Goal: Task Accomplishment & Management: Complete application form

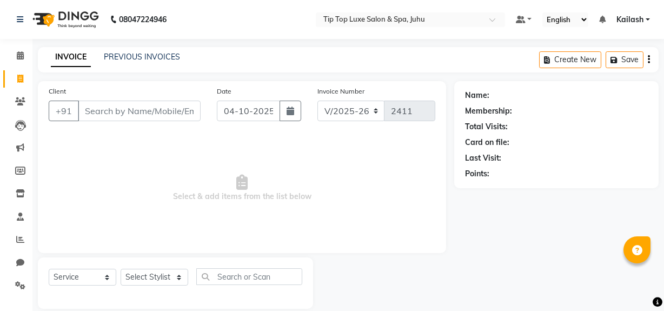
select select "8298"
select select "service"
click at [111, 112] on input "Client" at bounding box center [139, 111] width 123 height 21
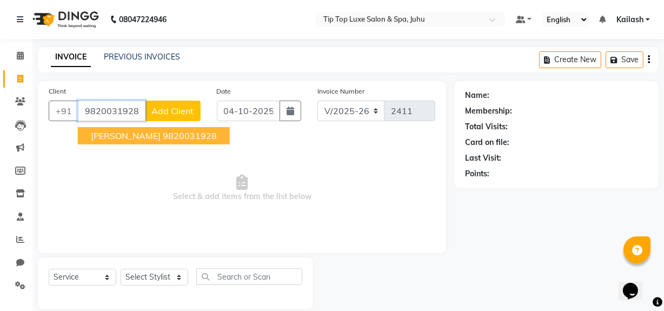
type input "9820031928"
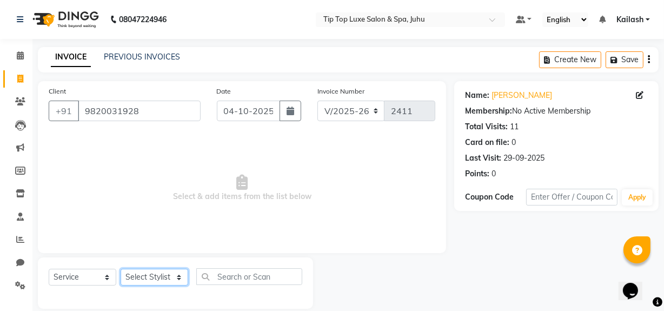
click at [137, 278] on select "Select Stylist [PERSON_NAME] admin [PERSON_NAME] creado ANAO [PERSON_NAME] Jyot…" at bounding box center [155, 277] width 68 height 17
select select "82308"
click at [121, 269] on select "Select Stylist [PERSON_NAME] admin [PERSON_NAME] creado ANAO [PERSON_NAME] Jyot…" at bounding box center [155, 277] width 68 height 17
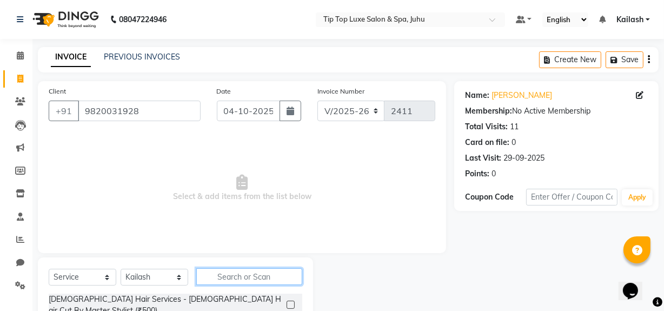
click at [216, 275] on input "text" at bounding box center [249, 276] width 106 height 17
type input "hig"
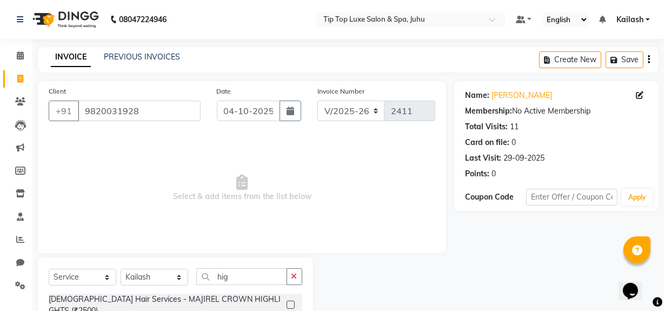
click at [488, 249] on div "Name: [PERSON_NAME] Membership: No Active Membership Total Visits: 11 Card on f…" at bounding box center [560, 249] width 212 height 336
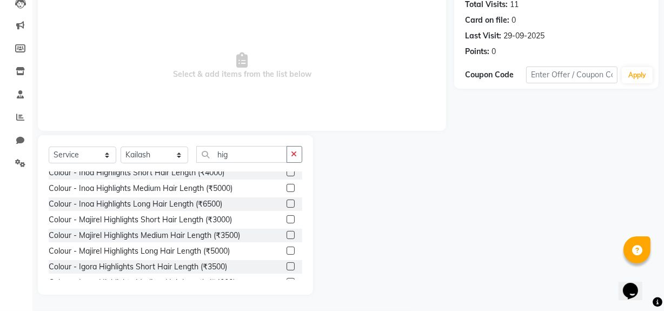
scroll to position [56, 0]
click at [287, 230] on label at bounding box center [291, 234] width 8 height 8
click at [287, 231] on input "checkbox" at bounding box center [290, 234] width 7 height 7
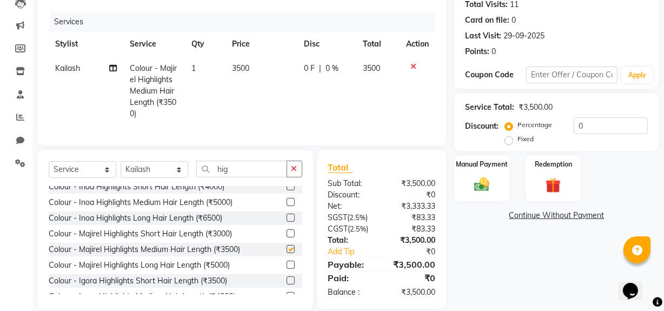
checkbox input "false"
click at [290, 173] on button "button" at bounding box center [295, 169] width 16 height 17
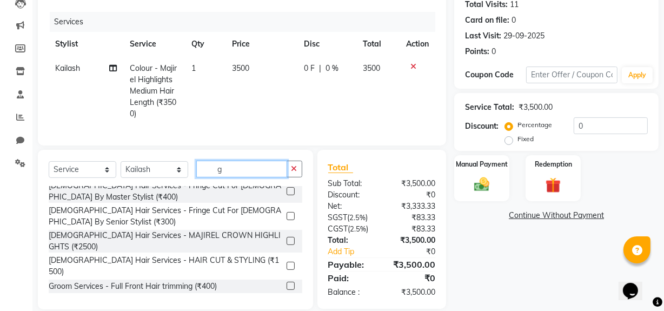
scroll to position [0, 0]
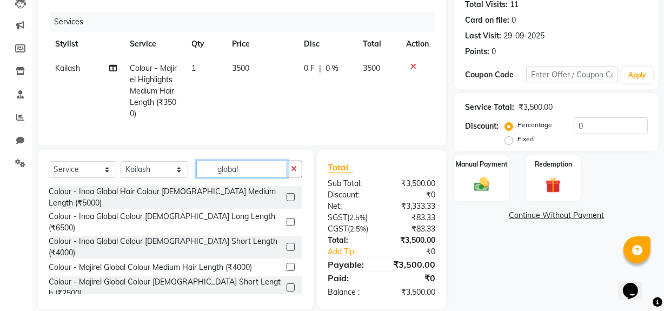
type input "global"
click at [287, 263] on label at bounding box center [291, 267] width 8 height 8
click at [287, 264] on input "checkbox" at bounding box center [290, 267] width 7 height 7
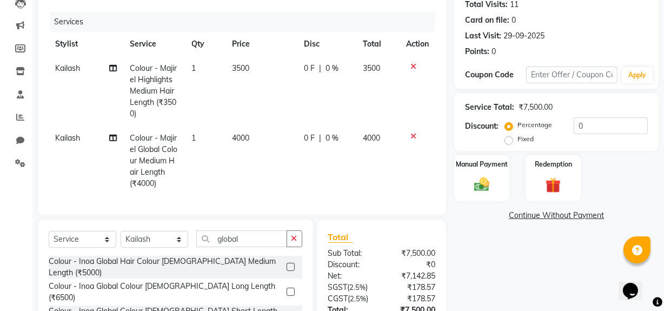
checkbox input "false"
click at [295, 242] on icon "button" at bounding box center [294, 239] width 6 height 8
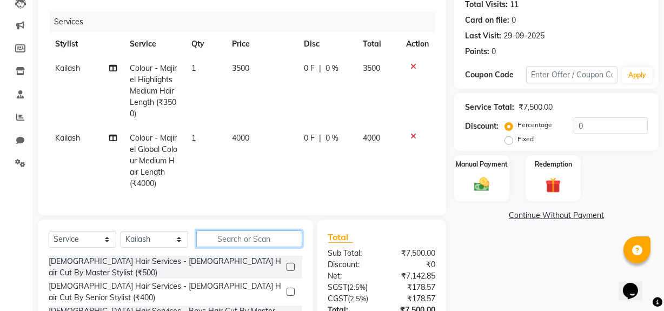
click at [272, 245] on input "text" at bounding box center [249, 238] width 106 height 17
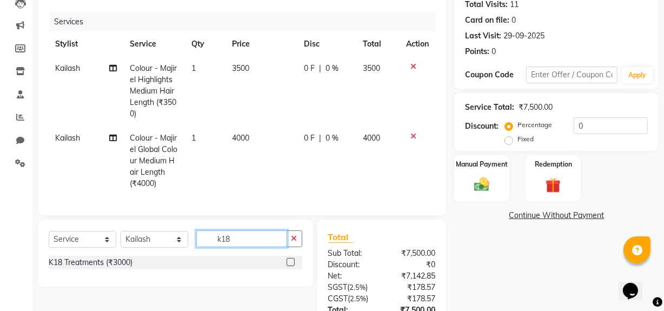
type input "k18"
click at [288, 266] on label at bounding box center [291, 262] width 8 height 8
click at [288, 266] on input "checkbox" at bounding box center [290, 262] width 7 height 7
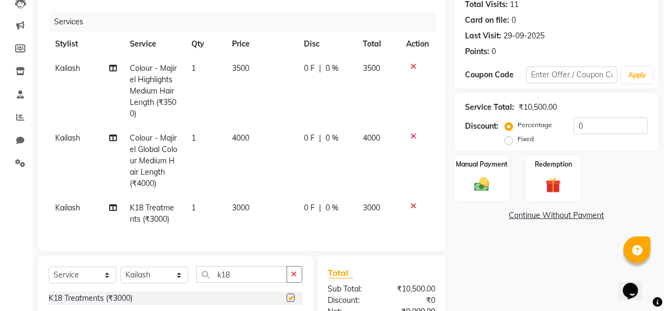
checkbox input "false"
click at [497, 265] on div "Name: [PERSON_NAME] Membership: No Active Membership Total Visits: 11 Card on f…" at bounding box center [560, 186] width 212 height 455
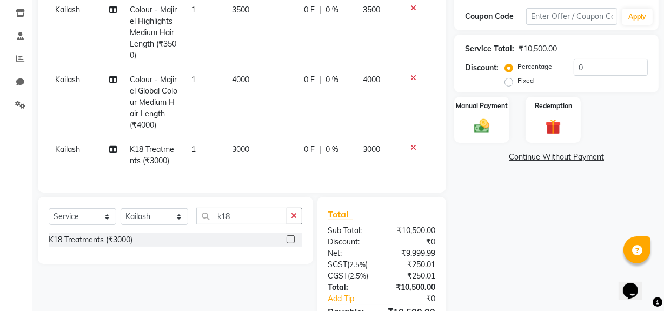
scroll to position [50, 0]
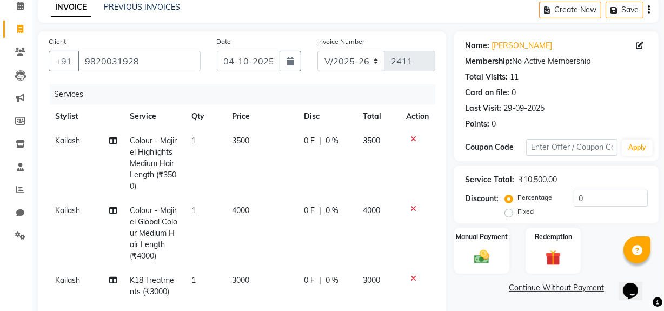
click at [239, 139] on span "3500" at bounding box center [240, 141] width 17 height 10
select select "82308"
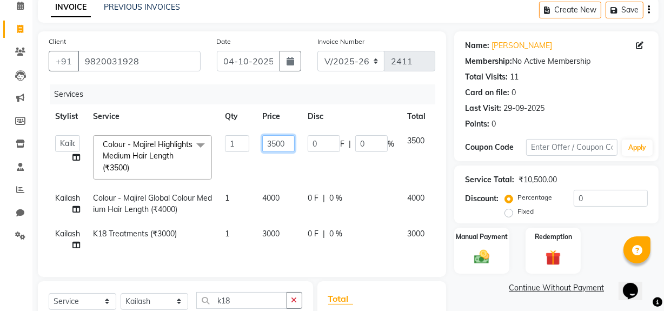
click at [275, 143] on input "3500" at bounding box center [278, 143] width 32 height 17
type input "4000"
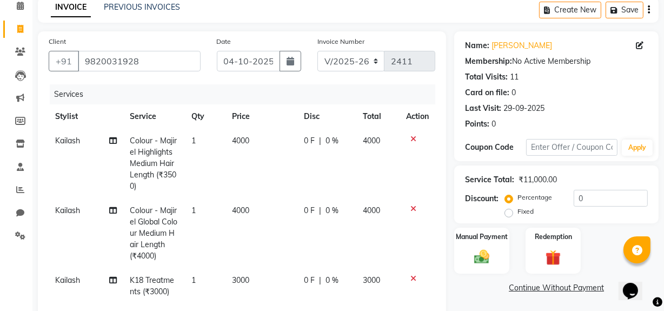
click at [276, 157] on td "4000" at bounding box center [260, 164] width 71 height 70
select select "82308"
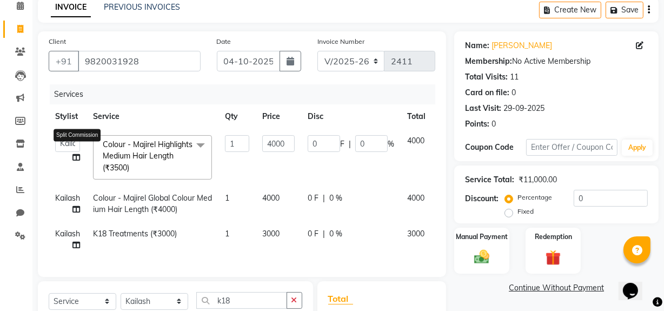
click at [75, 157] on icon at bounding box center [76, 158] width 8 height 8
select select "82308"
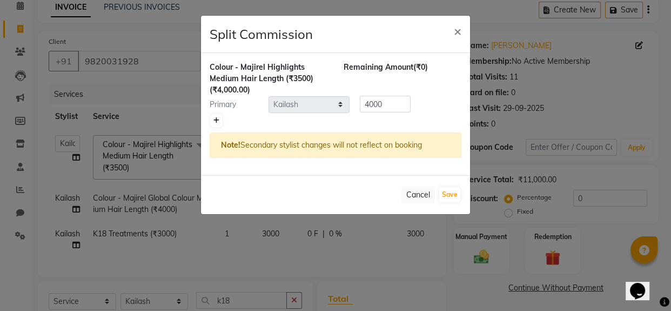
click at [216, 122] on icon at bounding box center [217, 120] width 6 height 6
type input "2000"
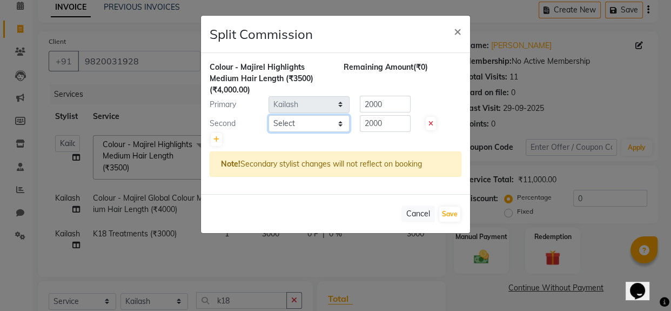
click at [297, 123] on select "Select [PERSON_NAME] admin [PERSON_NAME] creado ANAO [PERSON_NAME] Jyoti Kailas…" at bounding box center [309, 123] width 81 height 17
select select "82532"
click at [269, 115] on select "Select [PERSON_NAME] admin [PERSON_NAME] creado ANAO [PERSON_NAME] Jyoti Kailas…" at bounding box center [309, 123] width 81 height 17
click at [451, 208] on button "Save" at bounding box center [450, 214] width 21 height 15
select select "Select"
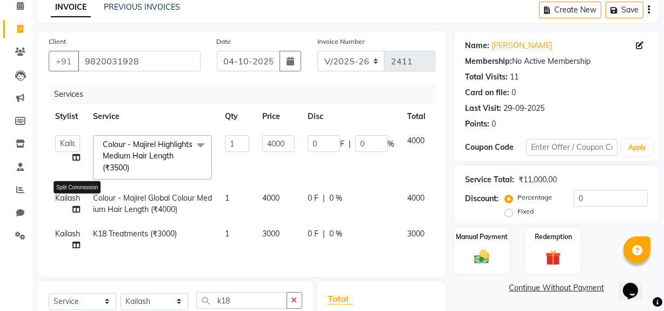
click at [75, 209] on icon at bounding box center [76, 209] width 8 height 8
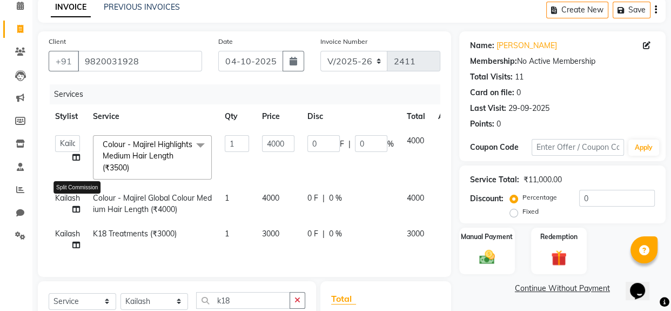
select select "82308"
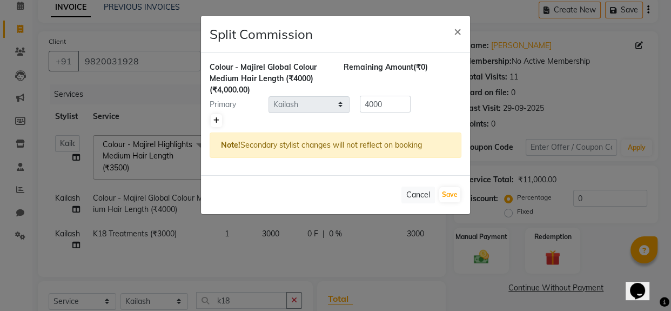
click at [217, 117] on icon at bounding box center [217, 120] width 6 height 6
type input "2000"
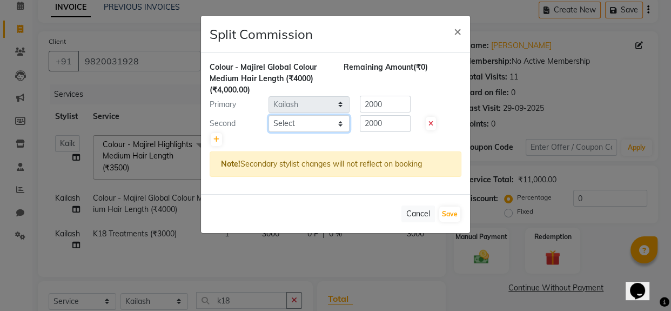
click at [291, 125] on select "Select [PERSON_NAME] admin [PERSON_NAME] creado ANAO [PERSON_NAME] Jyoti Kailas…" at bounding box center [309, 123] width 81 height 17
select select "82532"
click at [269, 115] on select "Select [PERSON_NAME] admin [PERSON_NAME] creado ANAO [PERSON_NAME] Jyoti Kailas…" at bounding box center [309, 123] width 81 height 17
click at [449, 208] on button "Save" at bounding box center [450, 214] width 21 height 15
select select "Select"
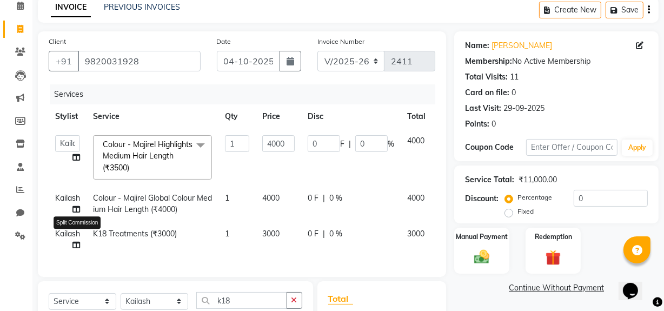
click at [78, 243] on icon at bounding box center [76, 245] width 8 height 8
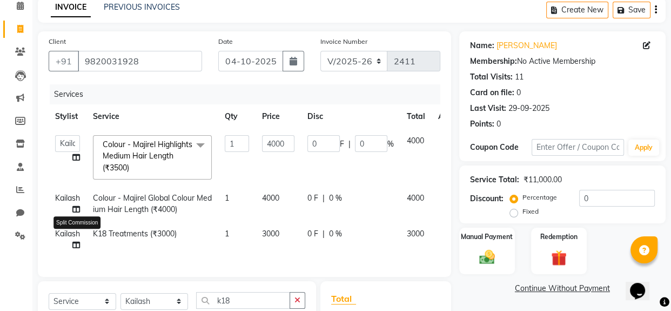
select select "82308"
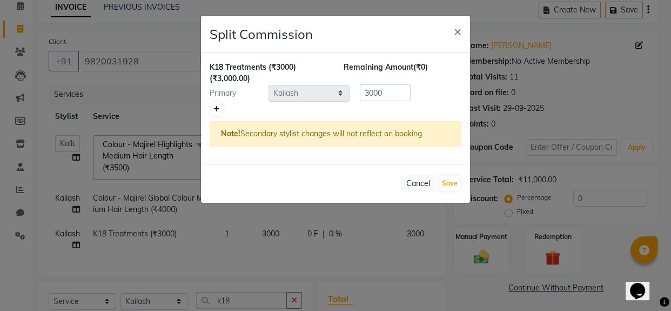
click at [216, 106] on icon at bounding box center [217, 109] width 6 height 6
type input "1500"
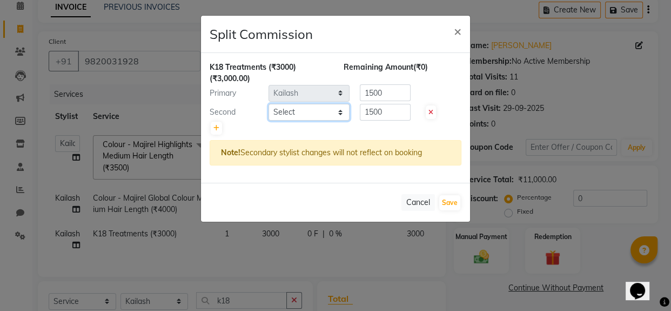
click at [301, 108] on select "Select [PERSON_NAME] admin [PERSON_NAME] creado ANAO [PERSON_NAME] Jyoti Kailas…" at bounding box center [309, 112] width 81 height 17
select select "82532"
click at [269, 104] on select "Select [PERSON_NAME] admin [PERSON_NAME] creado ANAO [PERSON_NAME] Jyoti Kailas…" at bounding box center [309, 112] width 81 height 17
click at [449, 199] on button "Save" at bounding box center [450, 202] width 21 height 15
select select "Select"
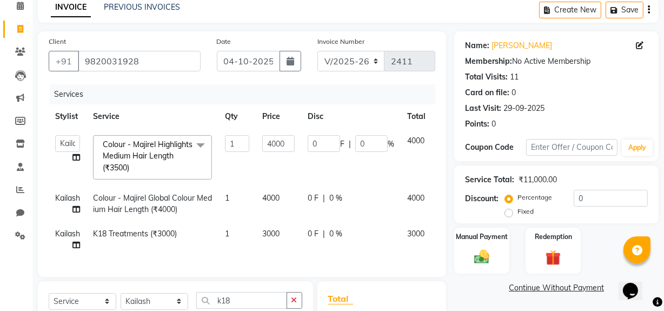
click at [602, 241] on div "Manual Payment Redemption" at bounding box center [556, 251] width 221 height 46
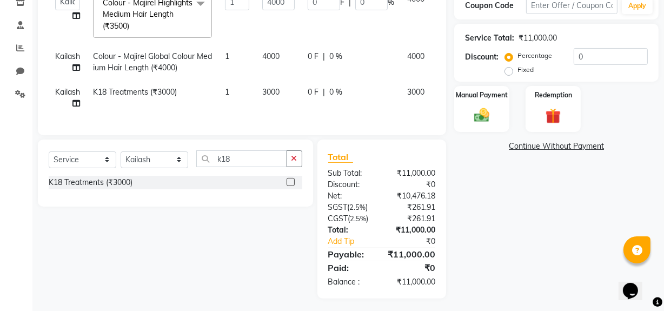
scroll to position [203, 0]
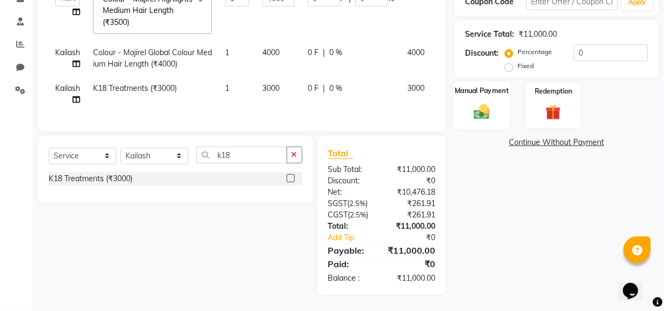
click at [484, 102] on img at bounding box center [482, 111] width 26 height 18
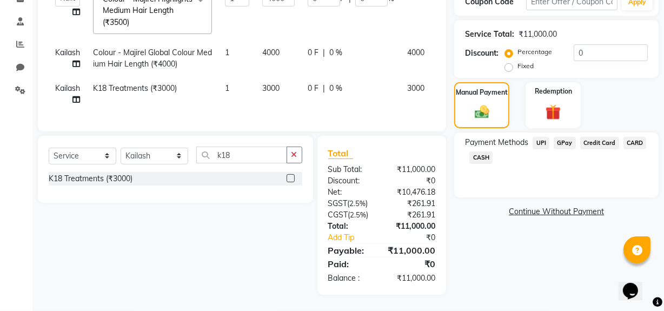
click at [633, 137] on span "CARD" at bounding box center [634, 143] width 23 height 12
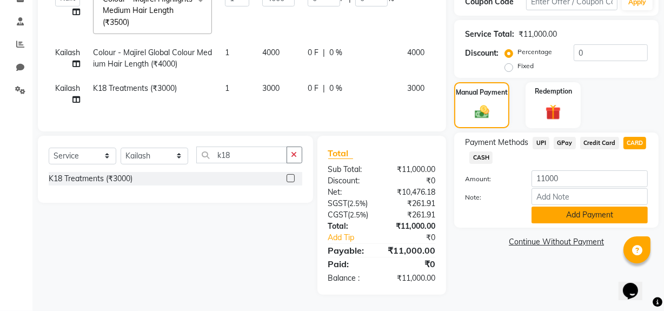
click at [568, 207] on button "Add Payment" at bounding box center [589, 215] width 116 height 17
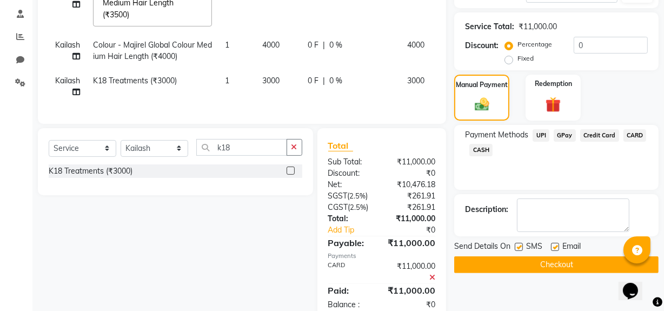
click at [540, 264] on button "Checkout" at bounding box center [556, 264] width 204 height 17
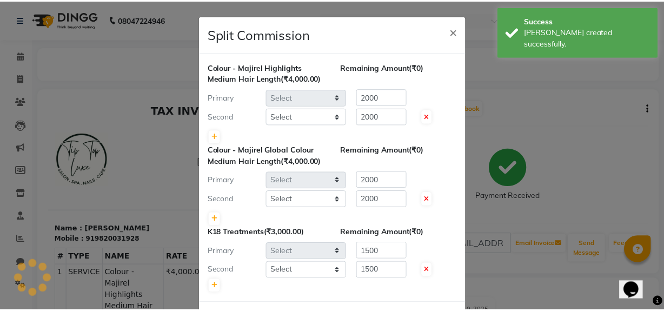
scroll to position [44, 0]
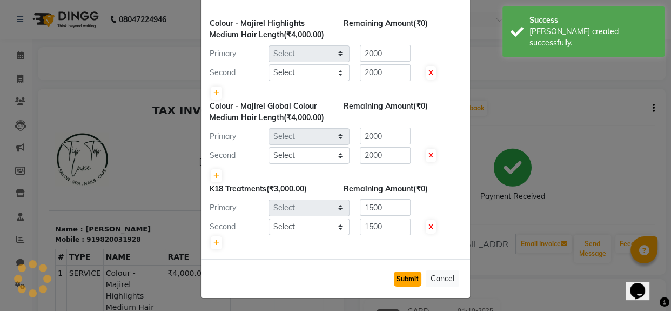
click at [408, 277] on button "Submit" at bounding box center [408, 278] width 28 height 15
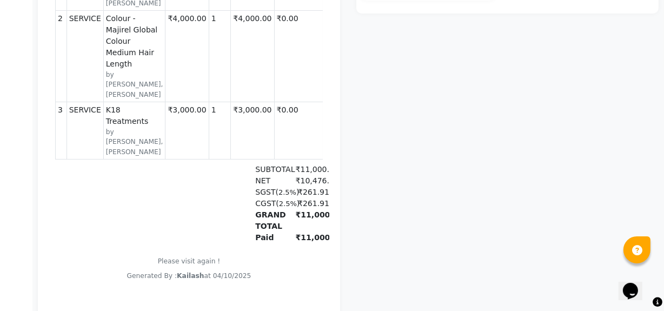
scroll to position [362, 0]
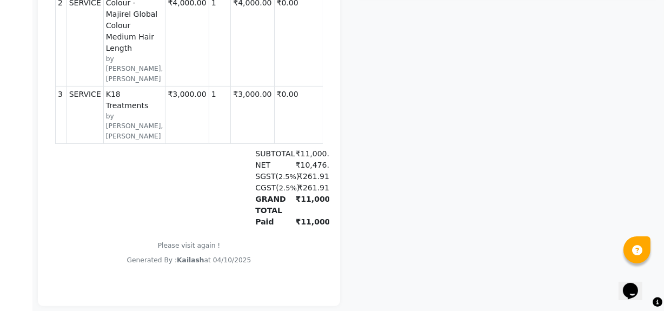
select select "service"
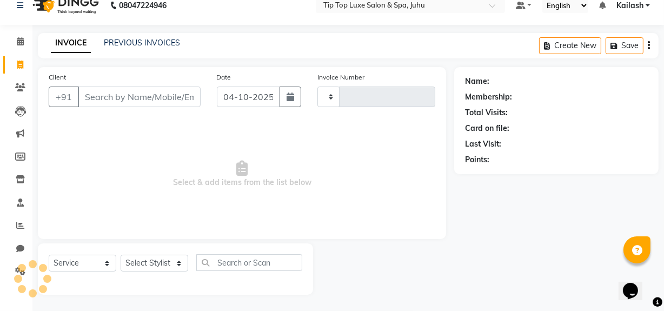
type input "2420"
select select "8298"
